Goal: Information Seeking & Learning: Learn about a topic

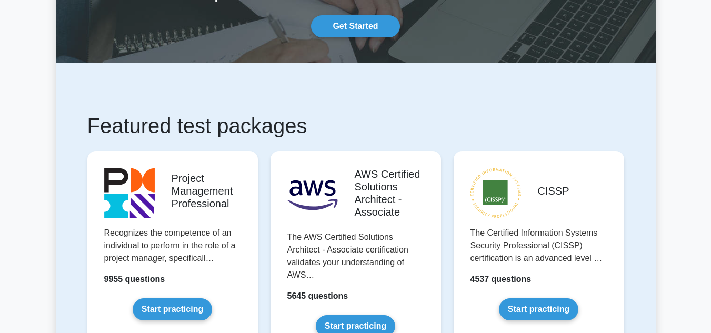
scroll to position [158, 0]
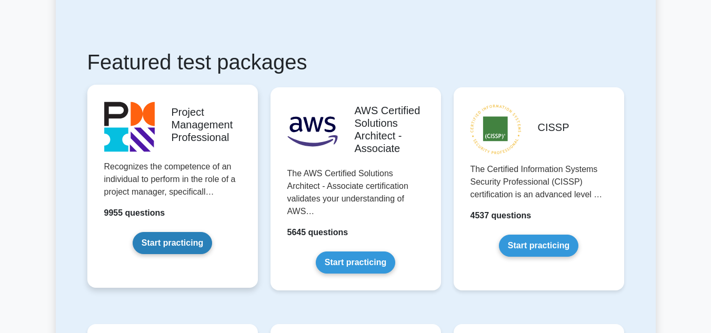
click at [154, 244] on link "Start practicing" at bounding box center [173, 243] width 80 height 22
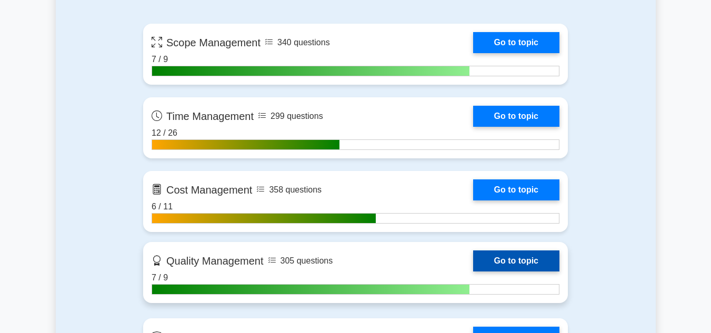
scroll to position [685, 0]
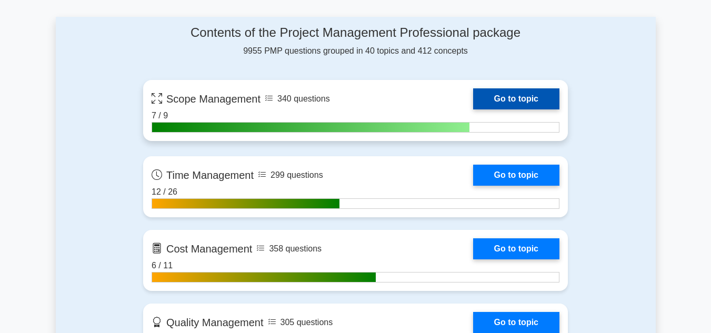
click at [510, 93] on link "Go to topic" at bounding box center [516, 98] width 86 height 21
